Goal: Task Accomplishment & Management: Manage account settings

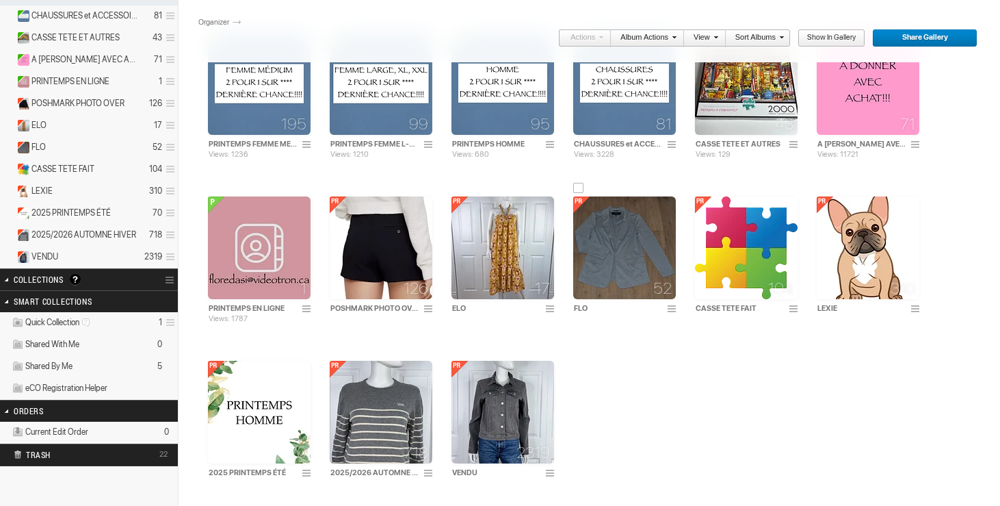
scroll to position [307, 0]
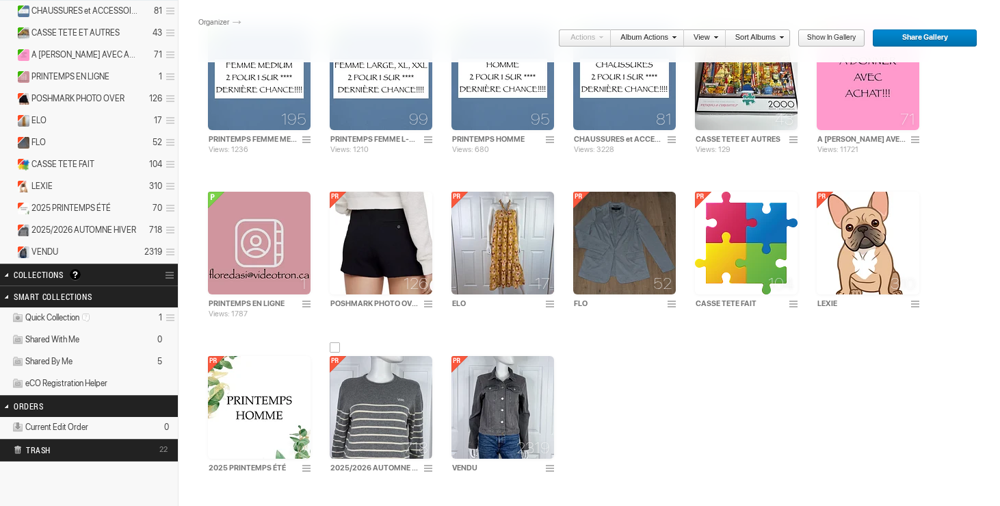
click at [400, 392] on img at bounding box center [381, 407] width 103 height 103
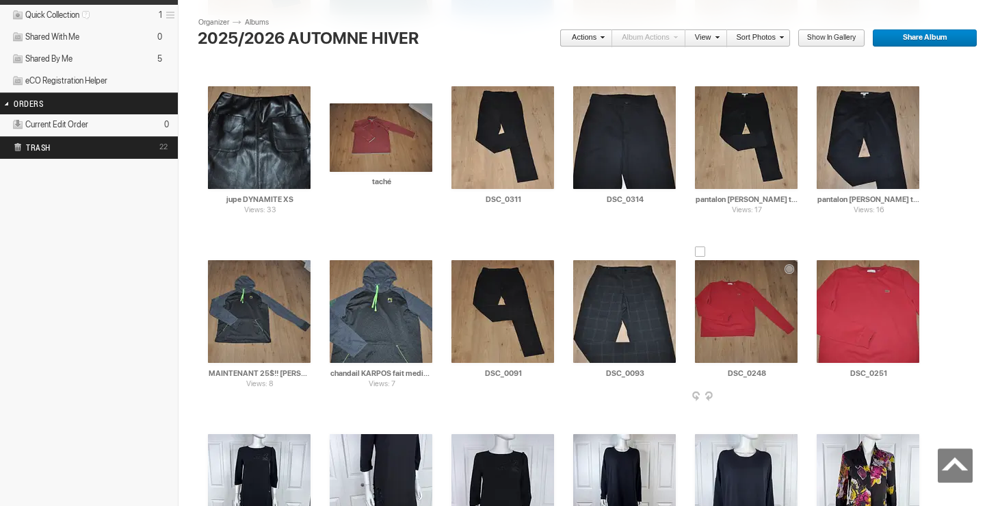
scroll to position [611, 0]
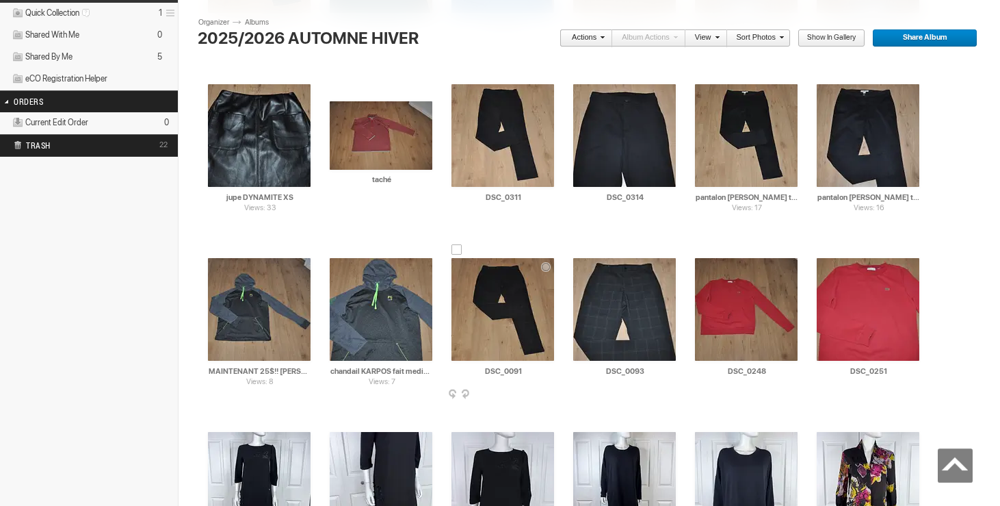
drag, startPoint x: 527, startPoint y: 376, endPoint x: 475, endPoint y: 372, distance: 52.1
click at [475, 372] on input "DSC_0091" at bounding box center [504, 371] width 104 height 12
drag, startPoint x: 492, startPoint y: 372, endPoint x: 443, endPoint y: 370, distance: 49.3
click at [443, 370] on div "AI pantalon ZARA small 20$(comme neuf) HTML: Direct: Forum: Photo ID: 22401477 …" at bounding box center [503, 318] width 122 height 174
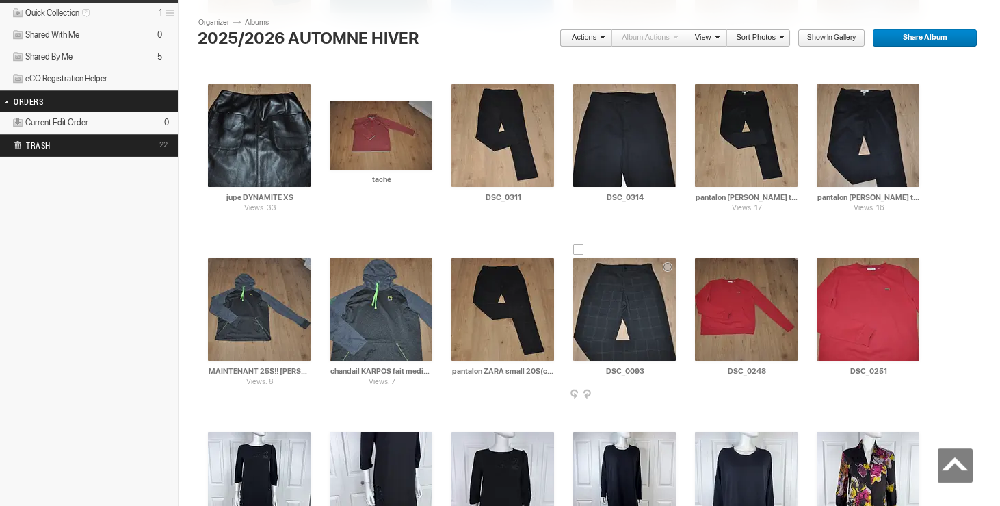
type input "pantalon ZARA small 20$(comme neuf)"
drag, startPoint x: 652, startPoint y: 371, endPoint x: 599, endPoint y: 372, distance: 52.7
click at [599, 372] on input "DSC_0093" at bounding box center [625, 371] width 104 height 12
paste input "pantalon ZARA small"
click at [456, 254] on div at bounding box center [457, 249] width 11 height 11
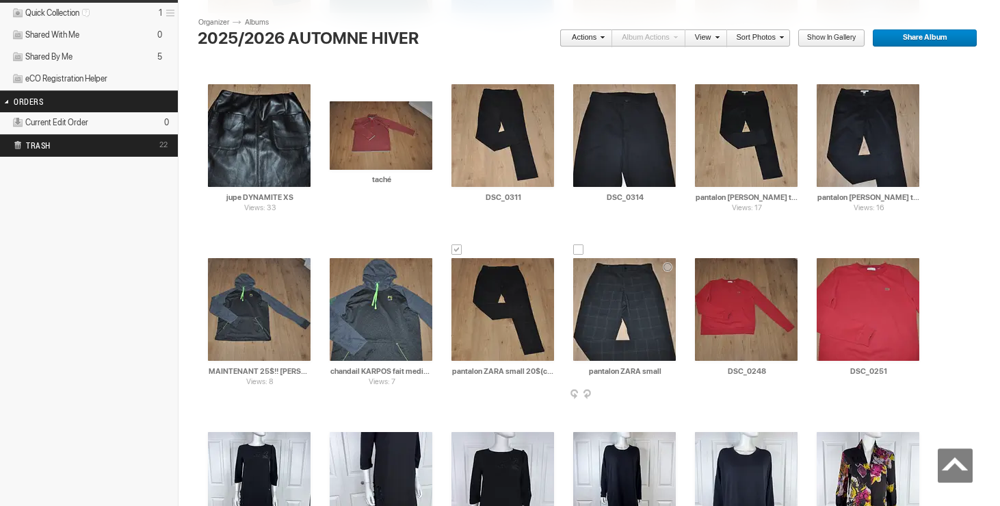
click at [584, 251] on div at bounding box center [578, 249] width 11 height 11
type input "pantalon ZARA small"
click at [582, 42] on link "Actions" at bounding box center [582, 38] width 45 height 18
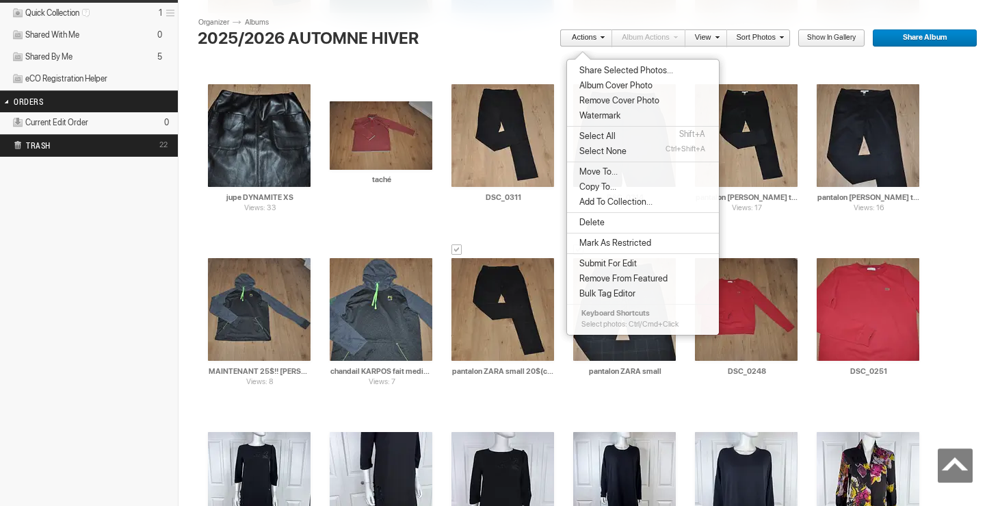
click at [602, 168] on span "Move To..." at bounding box center [596, 171] width 42 height 11
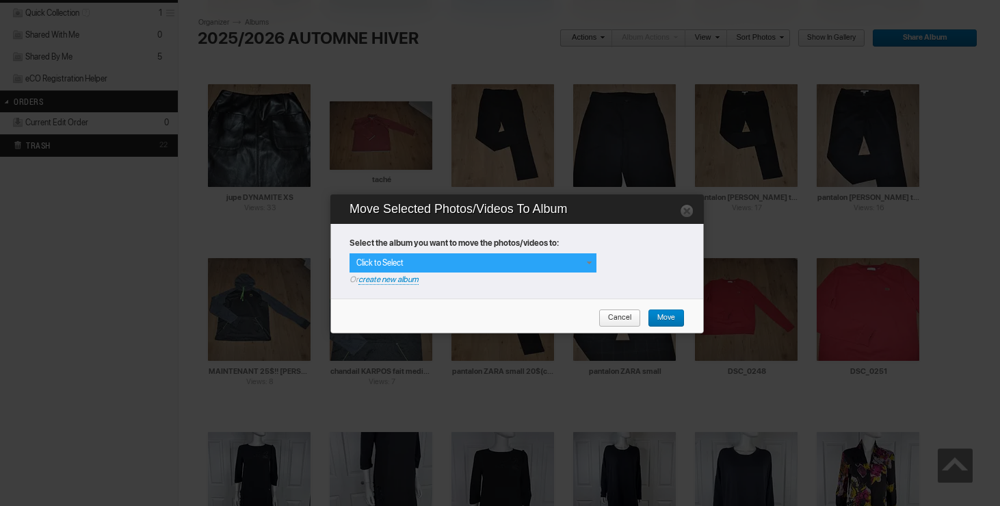
click at [586, 257] on div "Click to Select" at bounding box center [473, 262] width 247 height 19
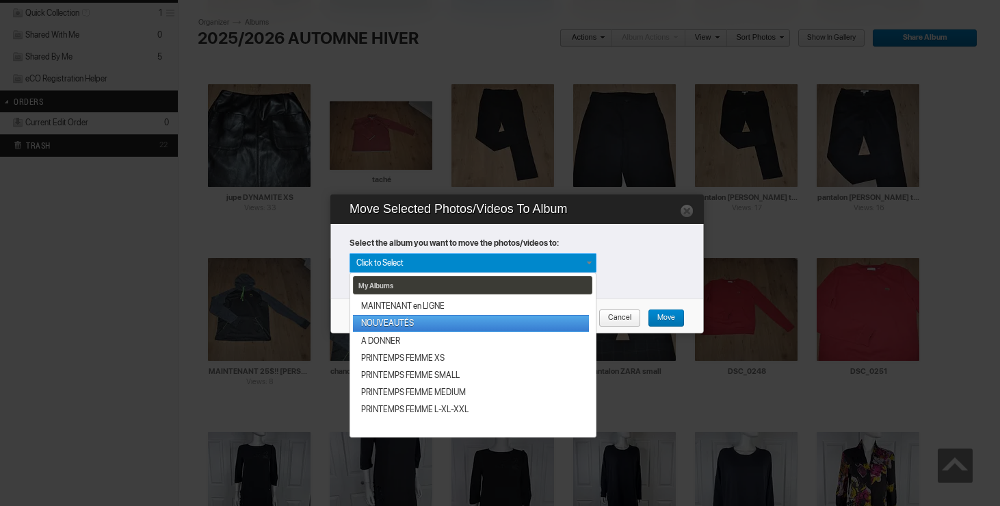
click at [489, 322] on link "NOUVEAUTÉS" at bounding box center [471, 323] width 236 height 17
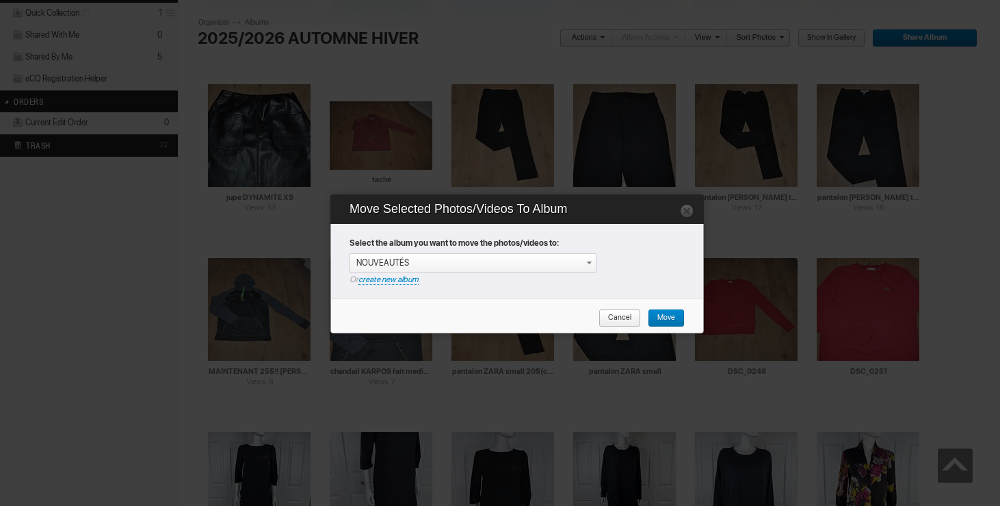
click at [661, 315] on span "Move" at bounding box center [661, 318] width 27 height 18
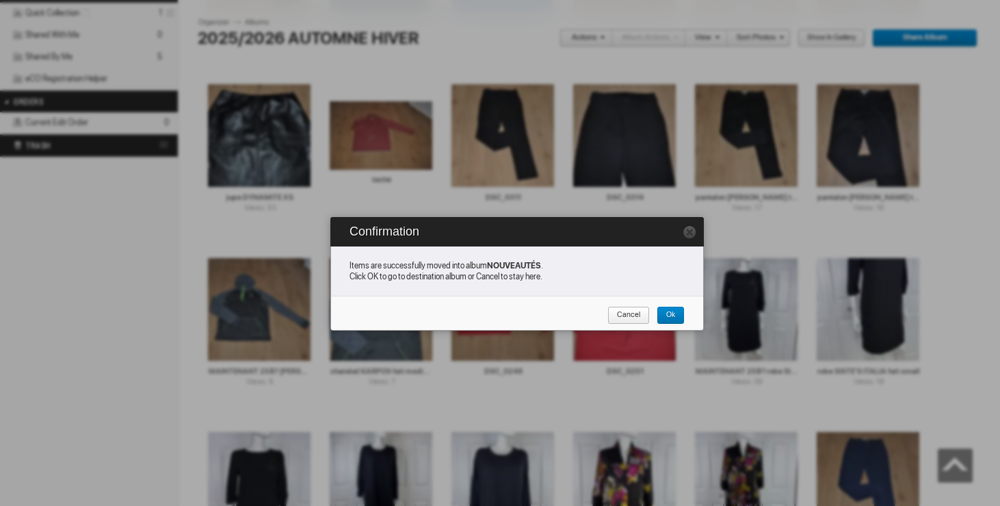
click at [627, 315] on span "Cancel" at bounding box center [624, 316] width 33 height 18
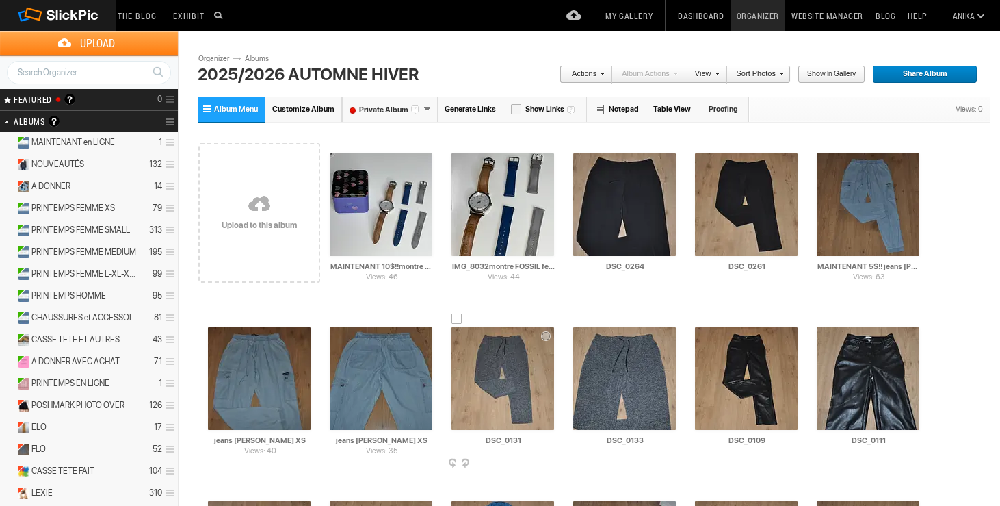
drag, startPoint x: 530, startPoint y: 440, endPoint x: 430, endPoint y: 436, distance: 100.7
type input "pantalon REITMANS taille 12 15$(comme neuf, taille ajust)"
